Goal: Transaction & Acquisition: Purchase product/service

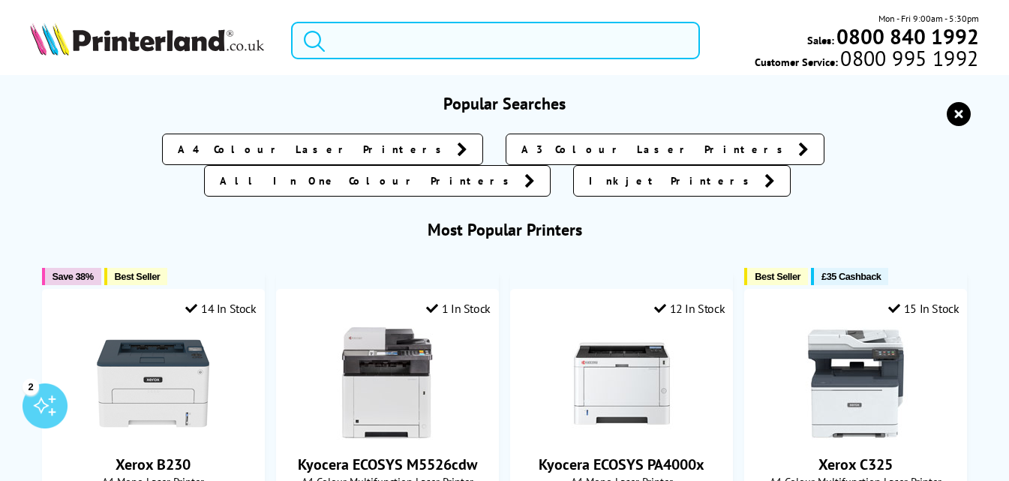
click at [493, 31] on input "search" at bounding box center [495, 40] width 409 height 37
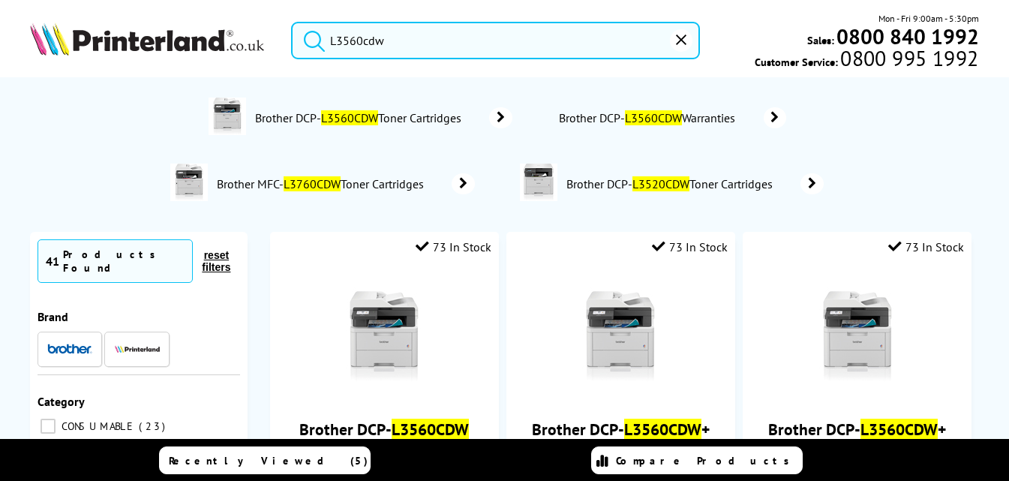
type input "L3560cdw"
click at [292, 22] on button "submit" at bounding box center [310, 38] width 37 height 33
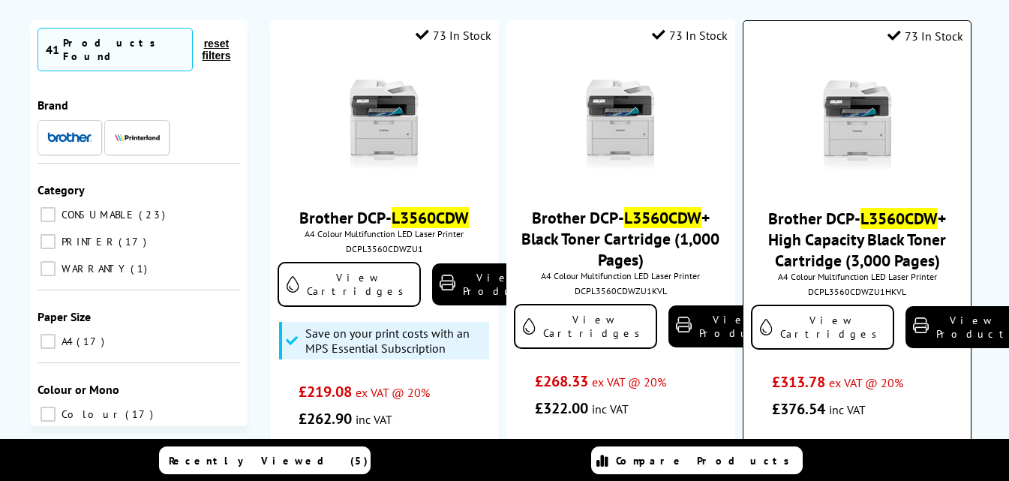
scroll to position [183, 0]
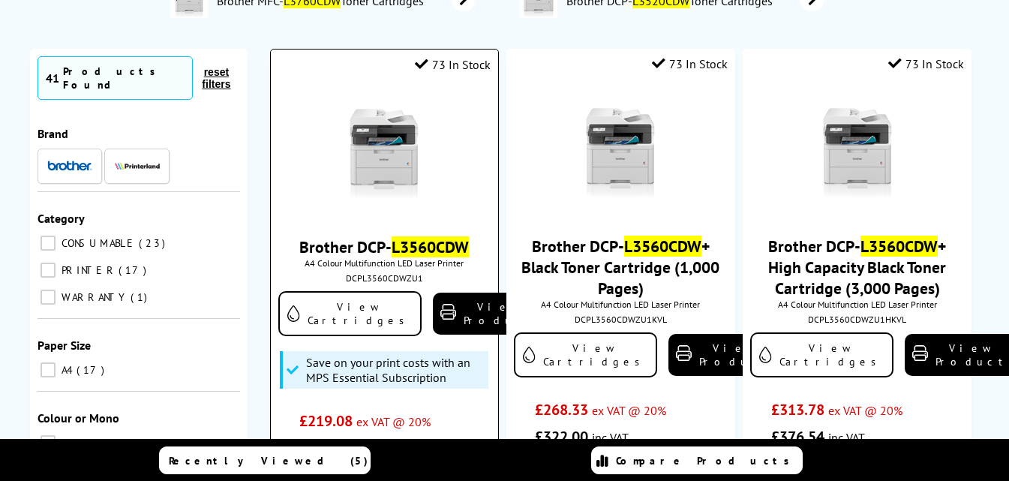
click at [396, 154] on img at bounding box center [384, 154] width 112 height 112
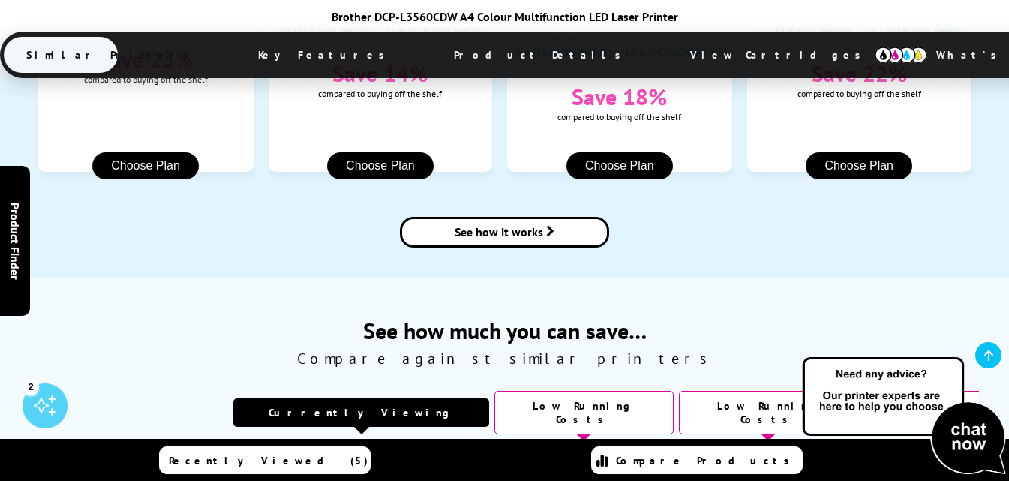
scroll to position [1801, 0]
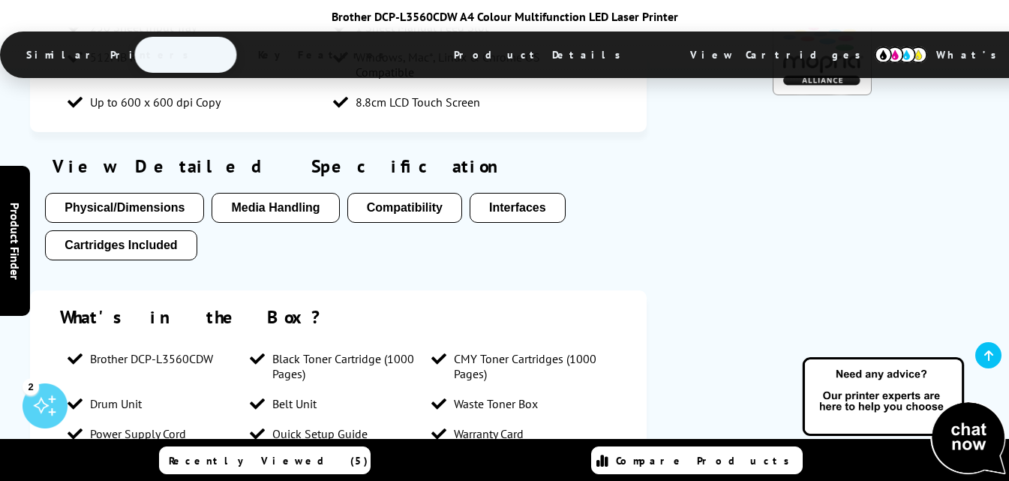
drag, startPoint x: 1014, startPoint y: 26, endPoint x: 974, endPoint y: 156, distance: 135.7
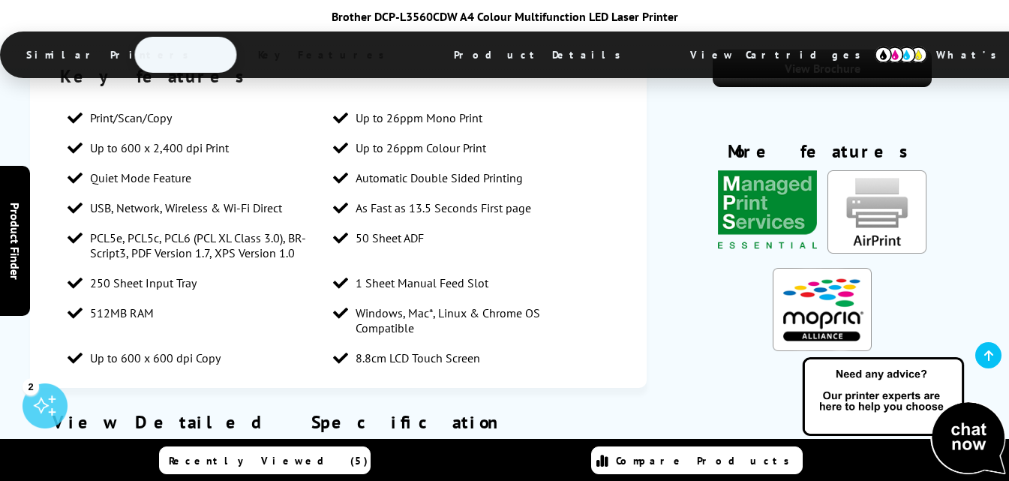
scroll to position [2882, 0]
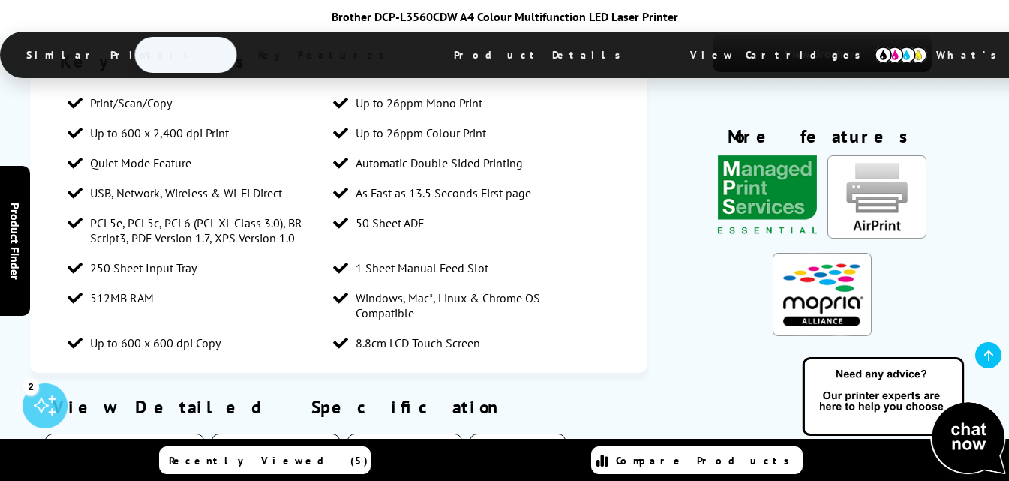
click at [143, 471] on button "Cartridges Included" at bounding box center [120, 486] width 151 height 30
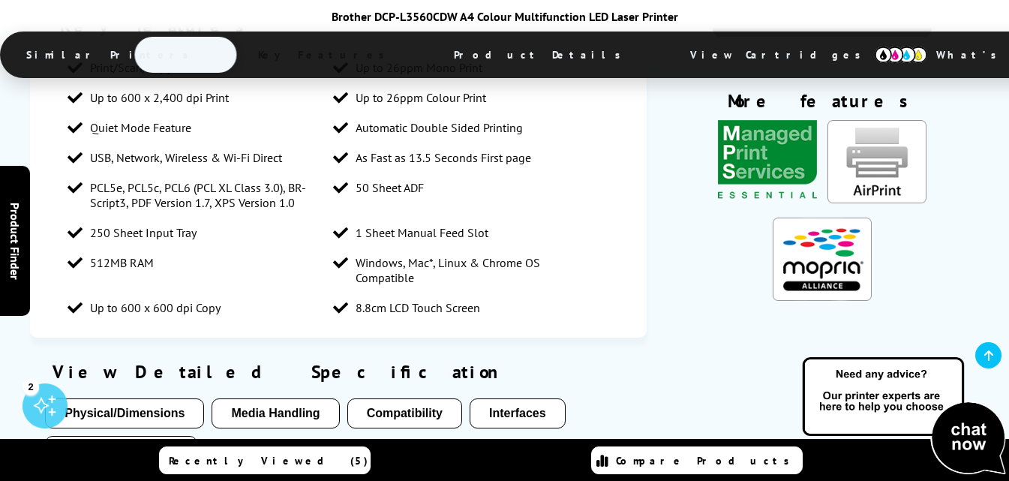
scroll to position [2933, 0]
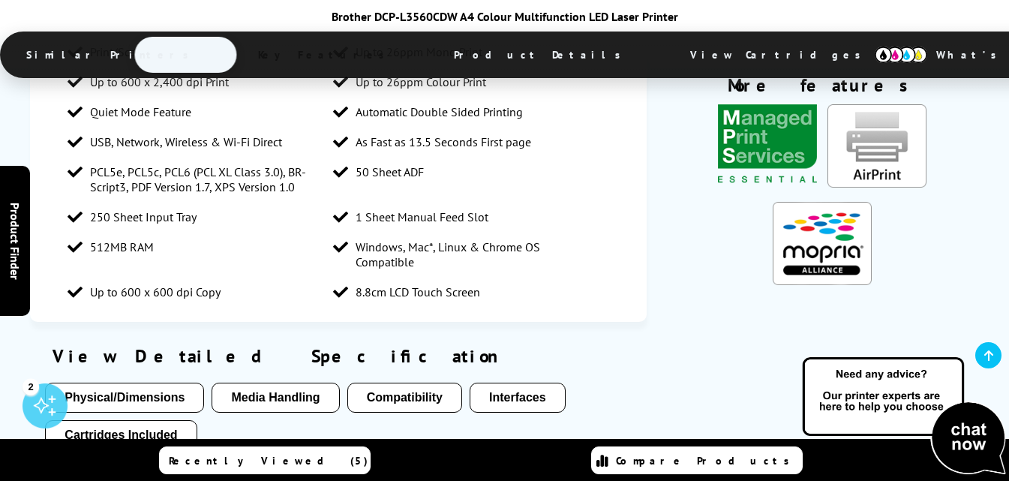
click at [155, 420] on button "Cartridges Included" at bounding box center [120, 435] width 151 height 30
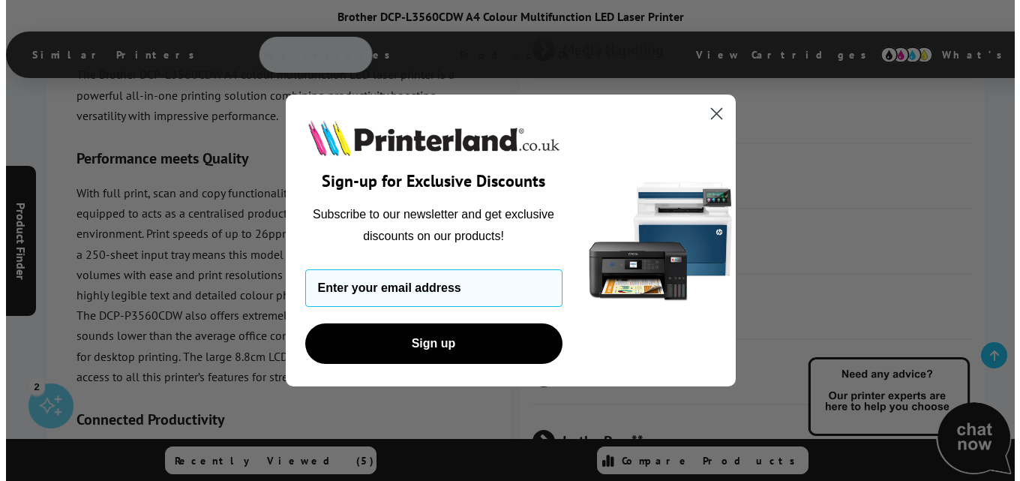
scroll to position [4795, 0]
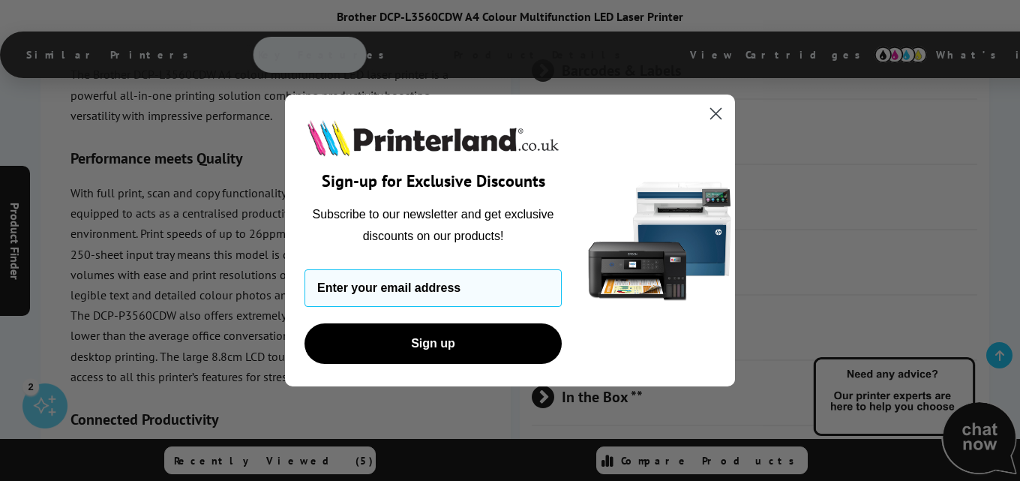
click at [717, 106] on circle "Close dialog" at bounding box center [715, 113] width 25 height 25
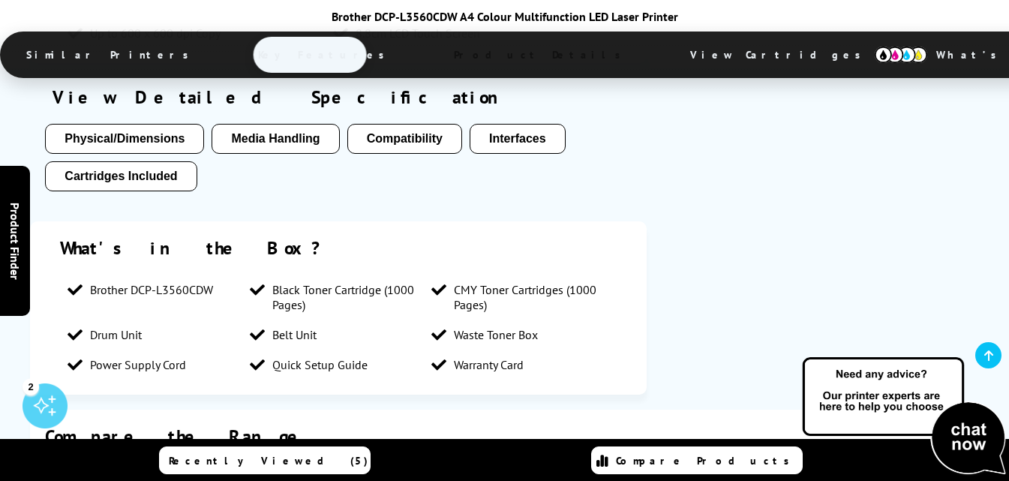
scroll to position [0, 0]
